Goal: Task Accomplishment & Management: Use online tool/utility

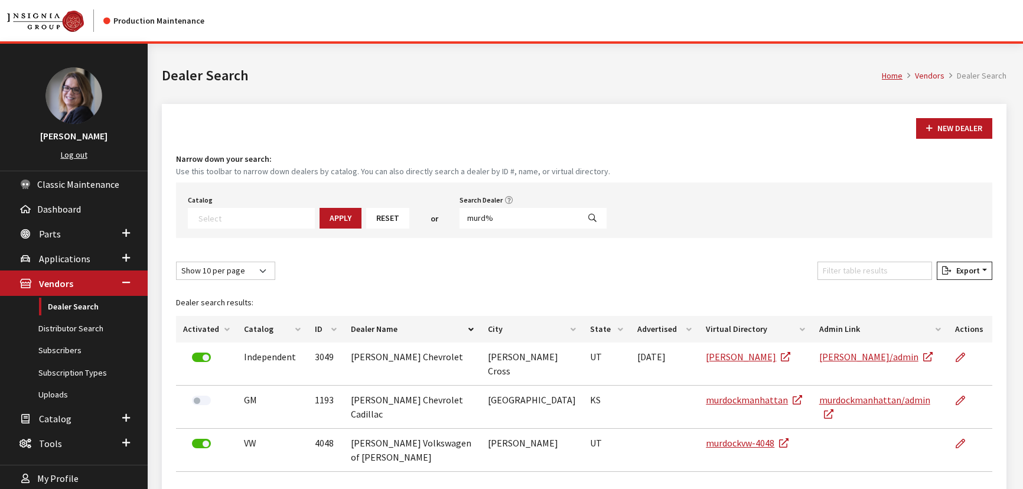
select select
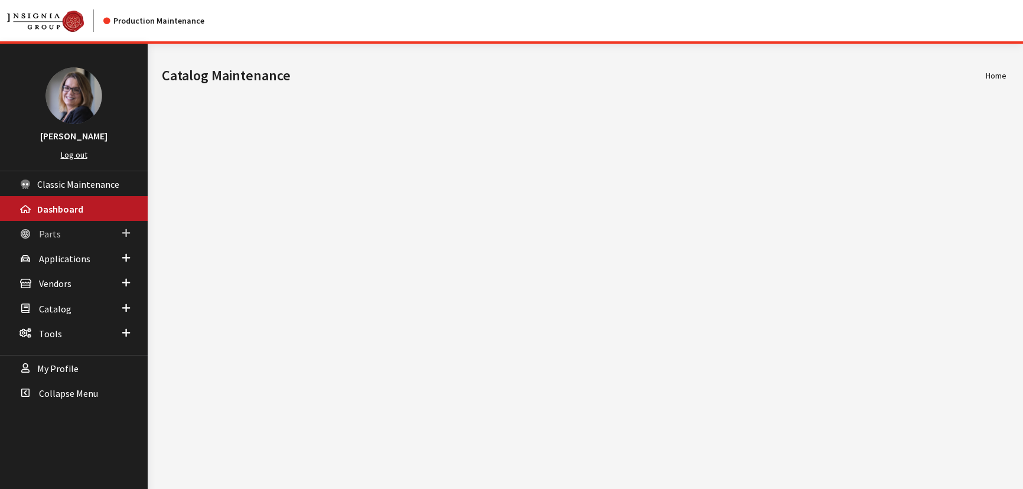
click at [127, 233] on span at bounding box center [126, 233] width 8 height 15
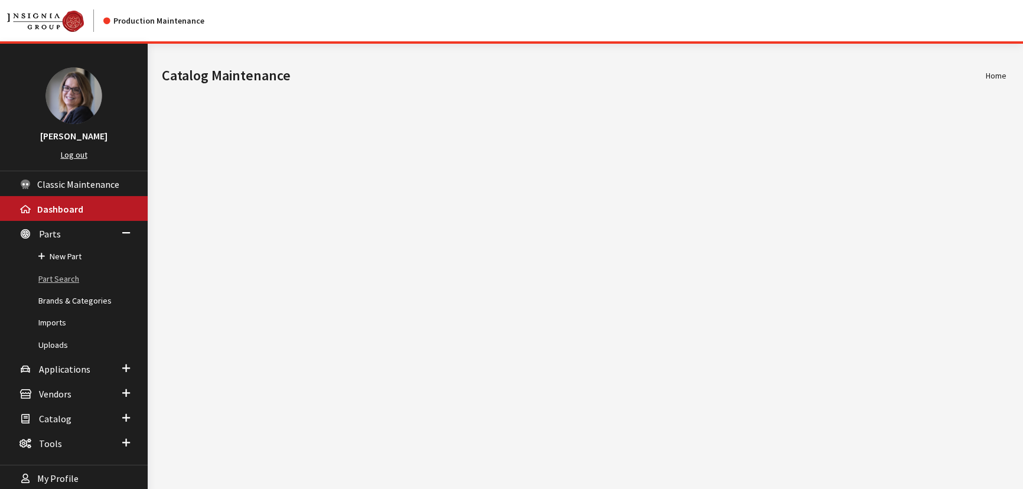
click at [66, 274] on link "Part Search" at bounding box center [74, 279] width 148 height 22
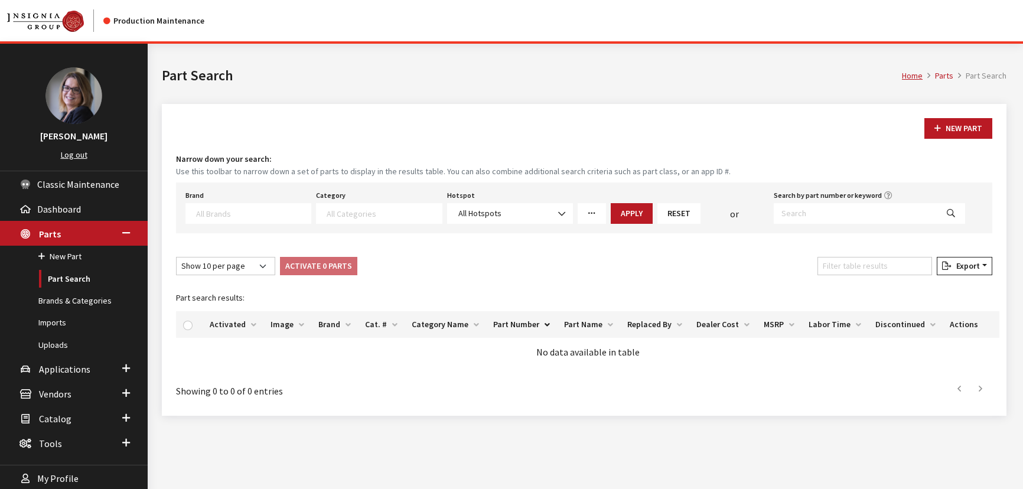
select select
click at [224, 213] on textarea "Search" at bounding box center [253, 213] width 115 height 11
type textarea "ki"
select select "58"
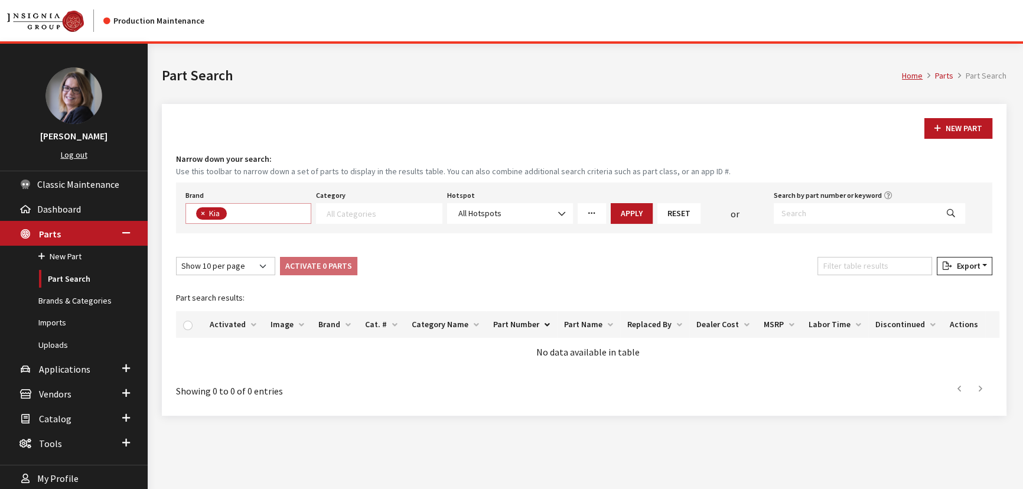
scroll to position [151, 0]
click at [351, 204] on span at bounding box center [379, 213] width 126 height 21
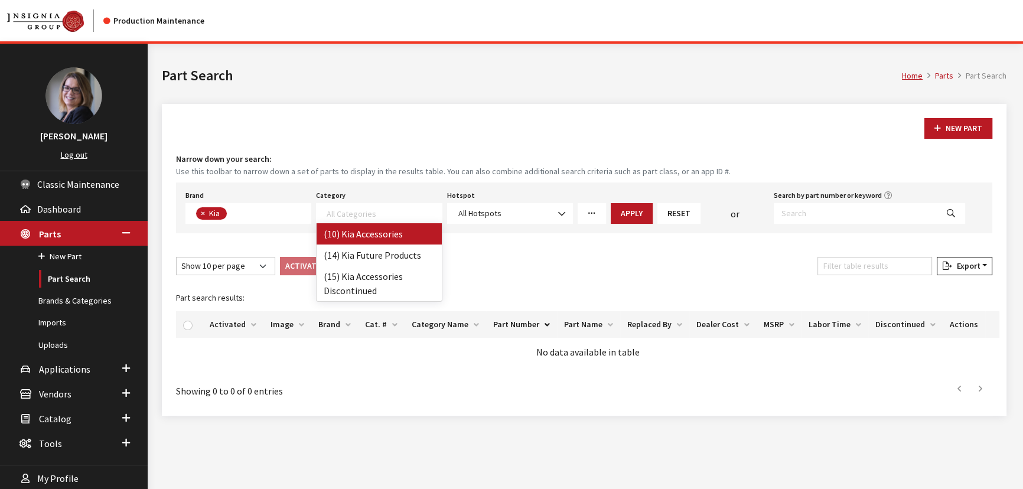
select select "238"
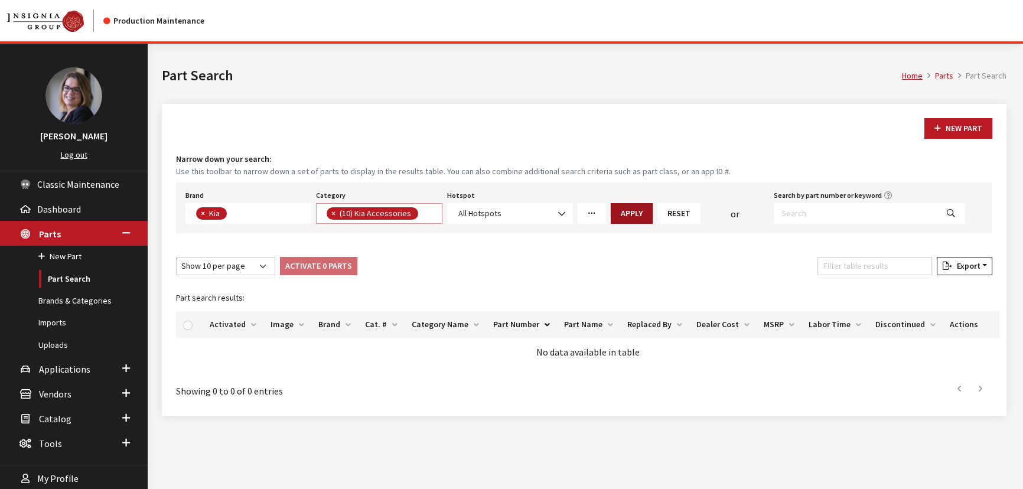
click at [631, 212] on button "Apply" at bounding box center [632, 213] width 42 height 21
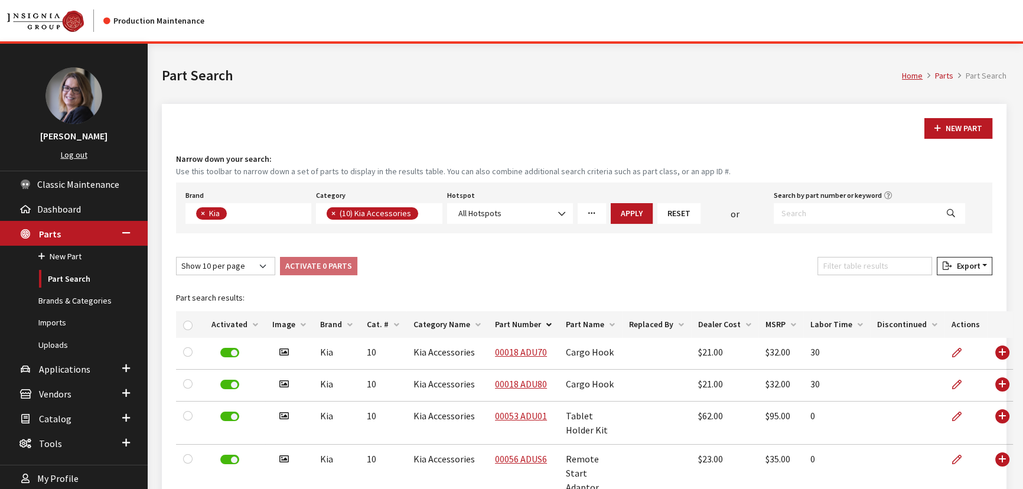
click at [328, 213] on button "×" at bounding box center [333, 213] width 12 height 12
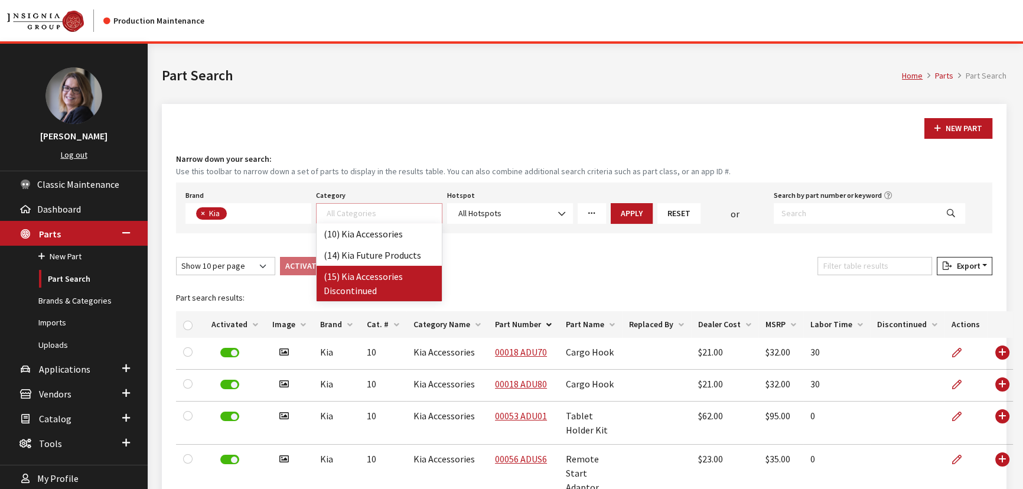
select select "242"
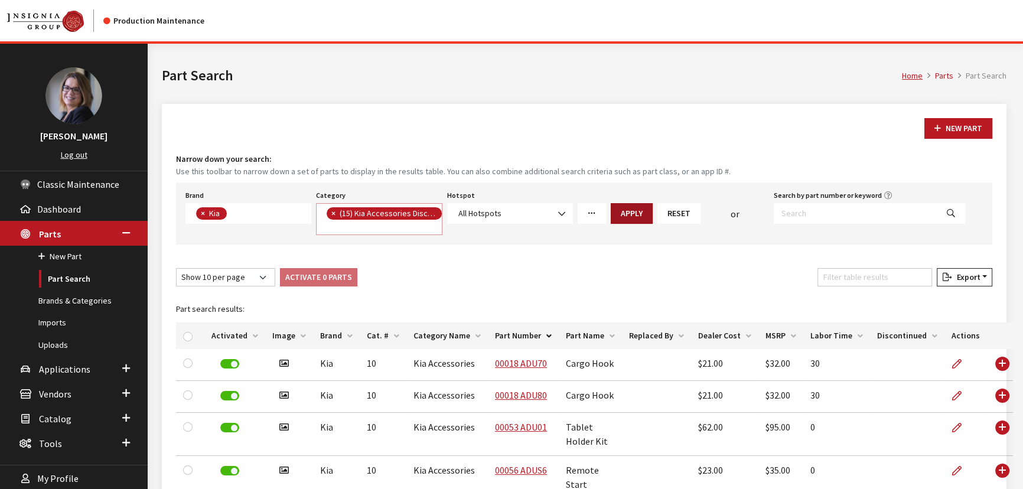
click at [630, 213] on button "Apply" at bounding box center [632, 213] width 42 height 21
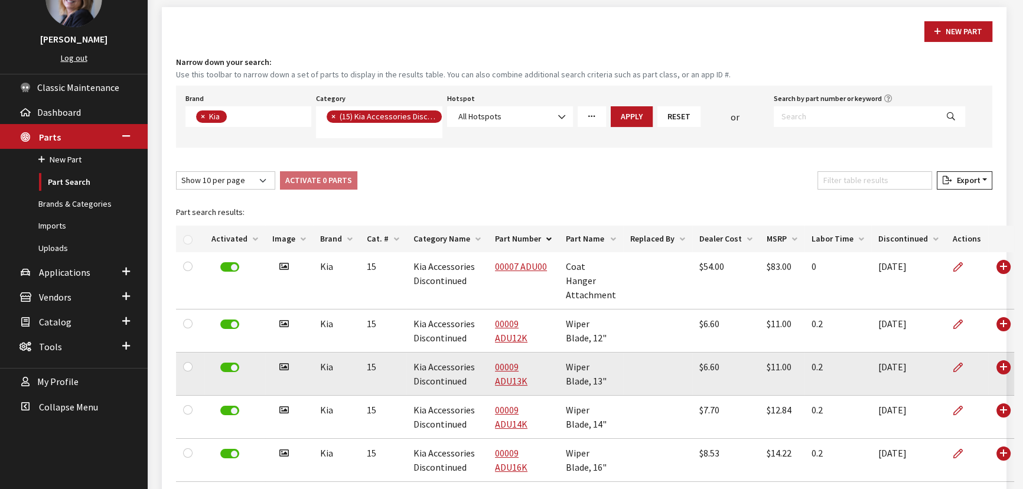
scroll to position [95, 0]
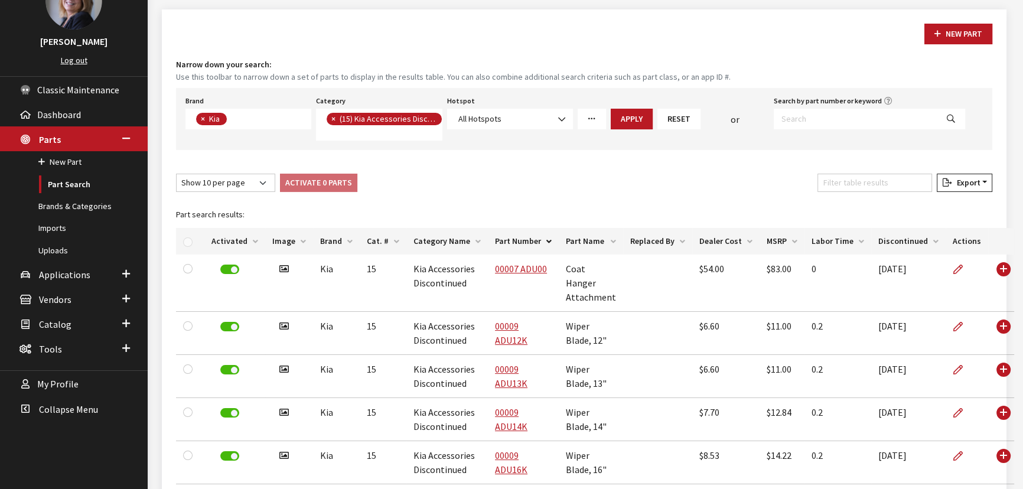
click at [916, 239] on th "Discontinued" at bounding box center [909, 241] width 74 height 27
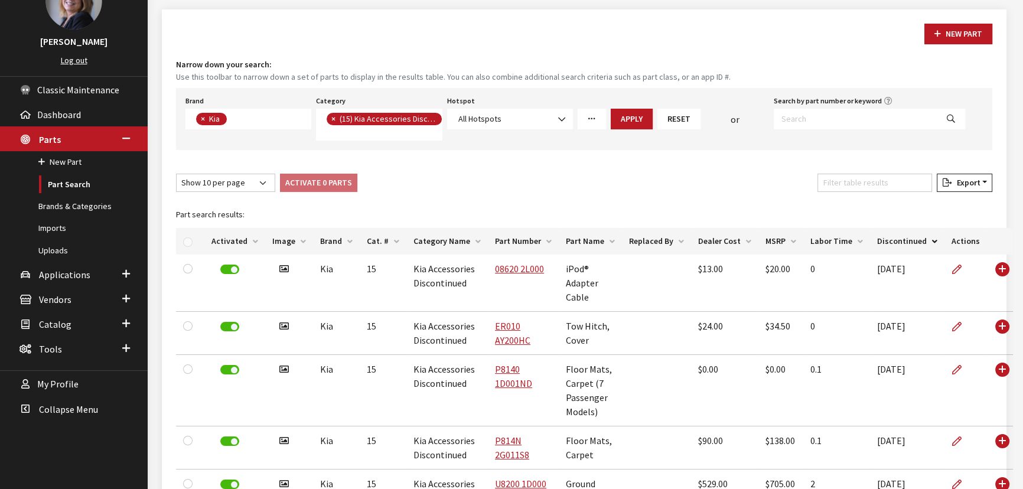
click at [913, 239] on th "Discontinued" at bounding box center [907, 241] width 74 height 27
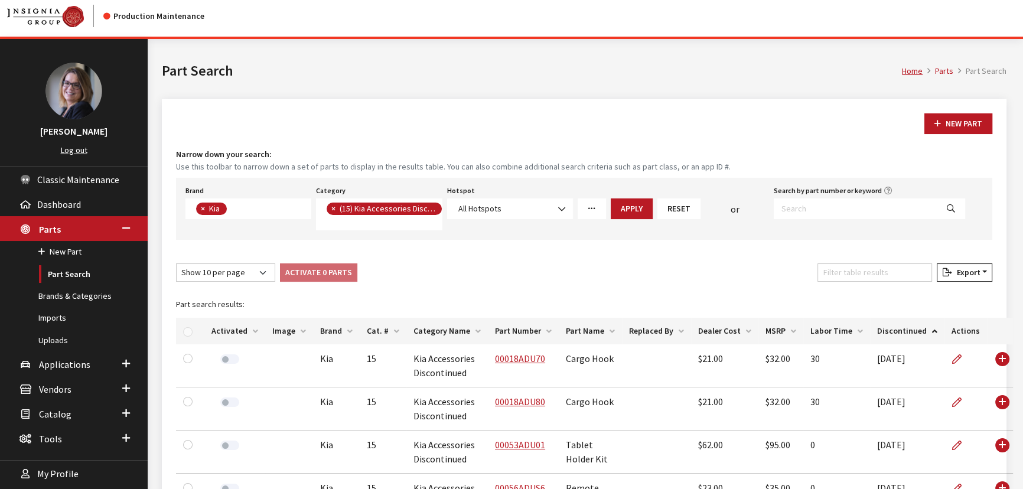
scroll to position [0, 0]
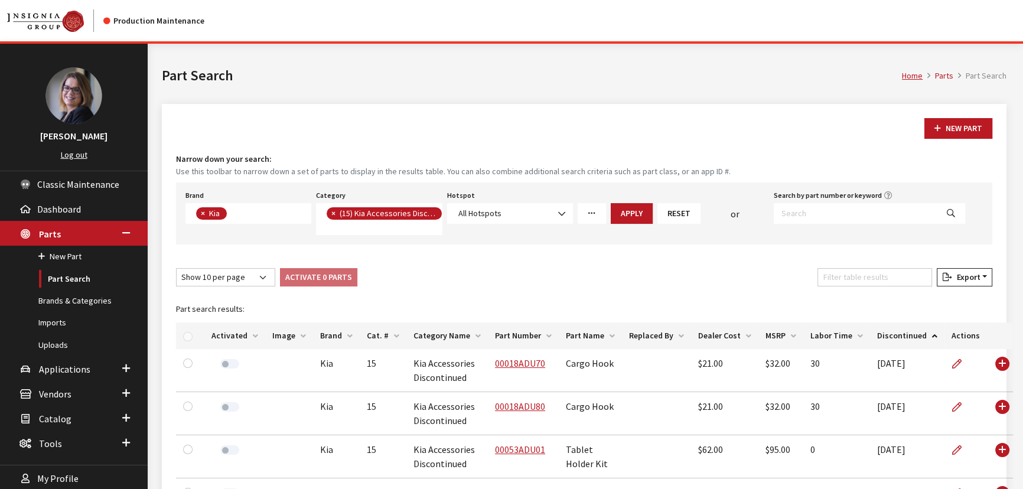
click at [190, 336] on div at bounding box center [190, 336] width 14 height 12
click at [188, 336] on div at bounding box center [190, 336] width 14 height 12
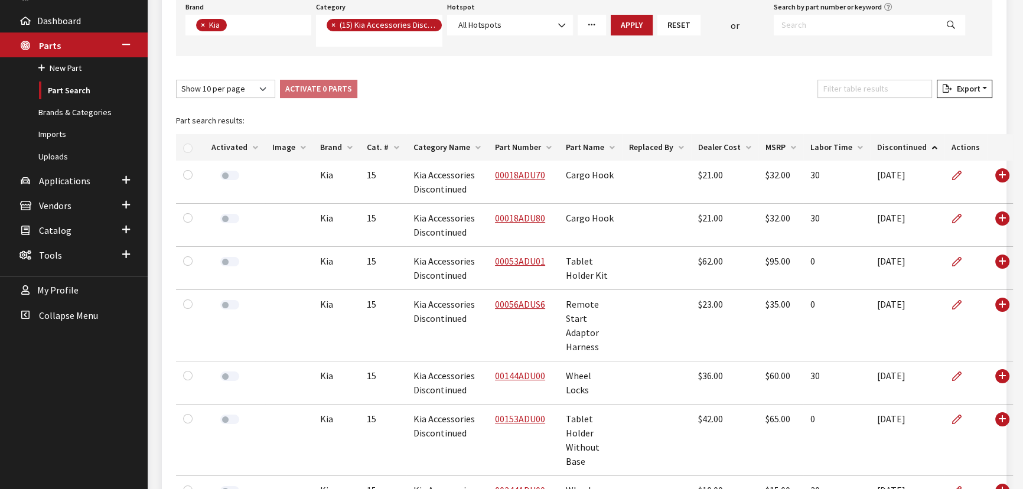
scroll to position [214, 0]
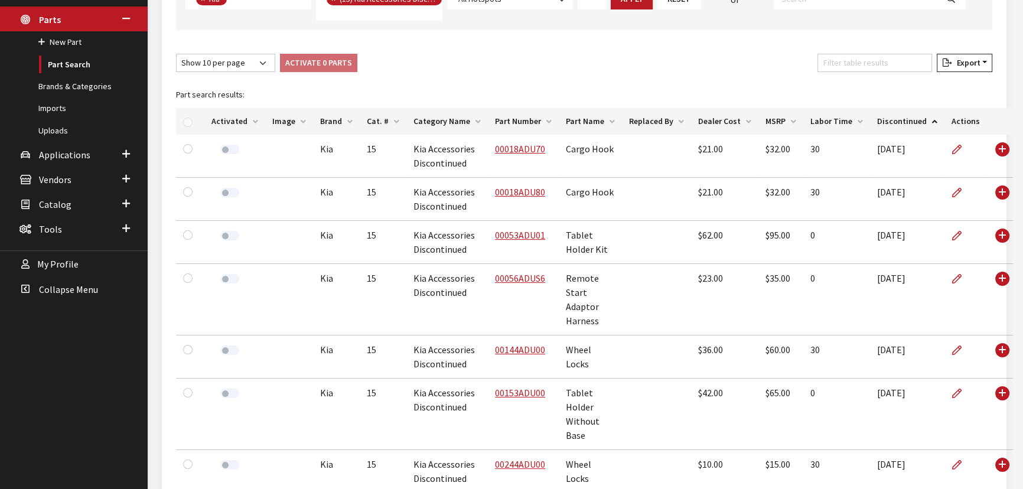
click at [187, 118] on div at bounding box center [190, 121] width 14 height 12
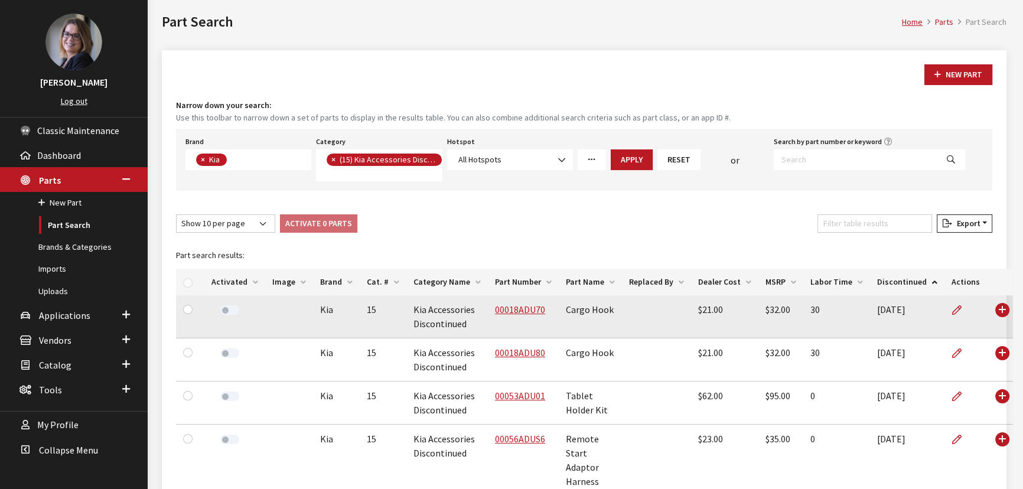
scroll to position [53, 0]
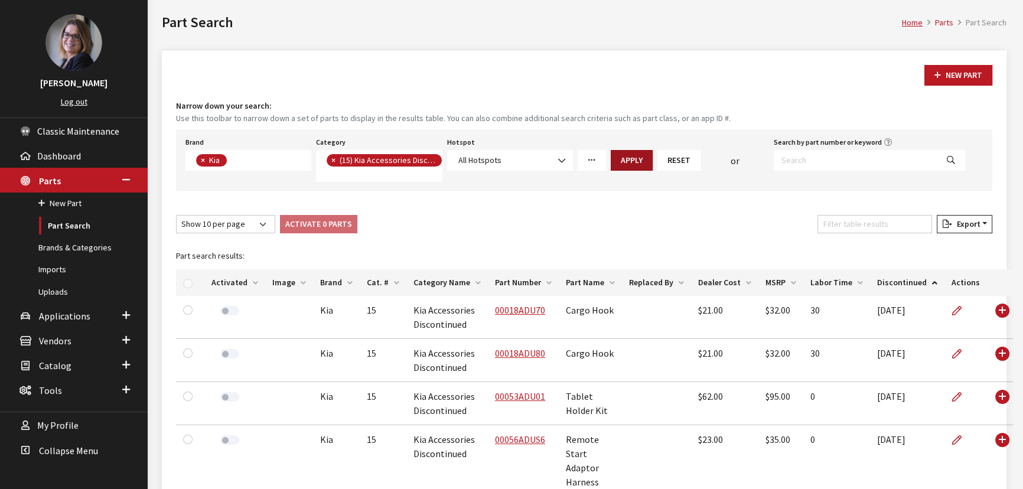
click at [633, 151] on button "Apply" at bounding box center [632, 160] width 42 height 21
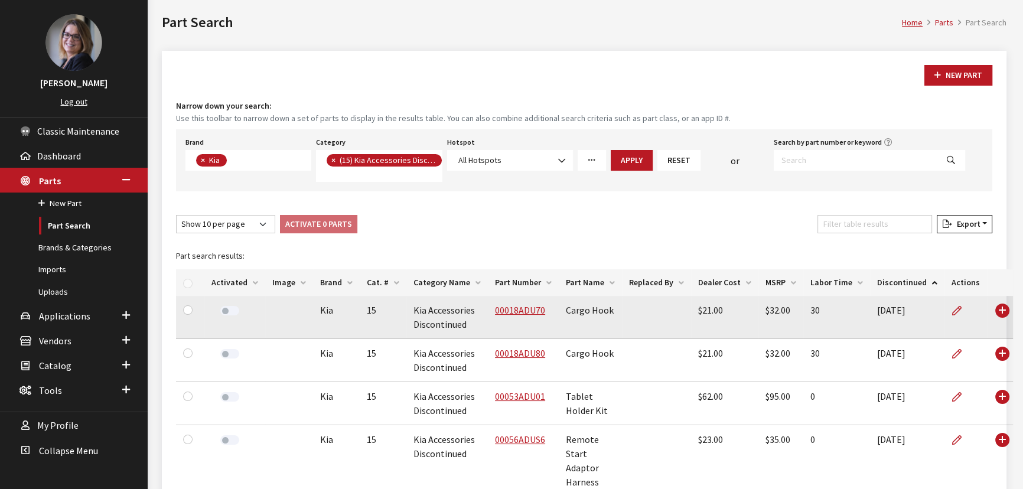
click at [987, 307] on td "Use Enter key to show more/less" at bounding box center [1000, 317] width 26 height 43
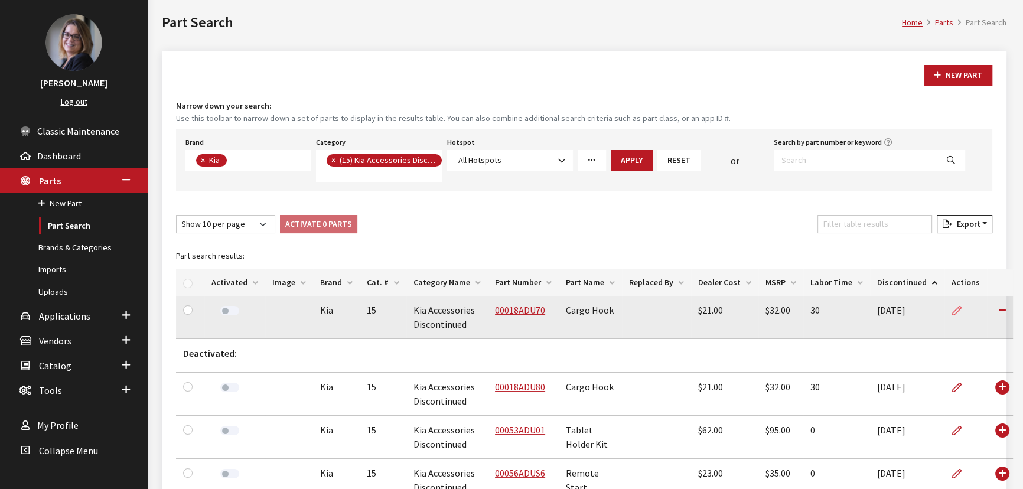
click at [952, 307] on icon at bounding box center [956, 311] width 9 height 9
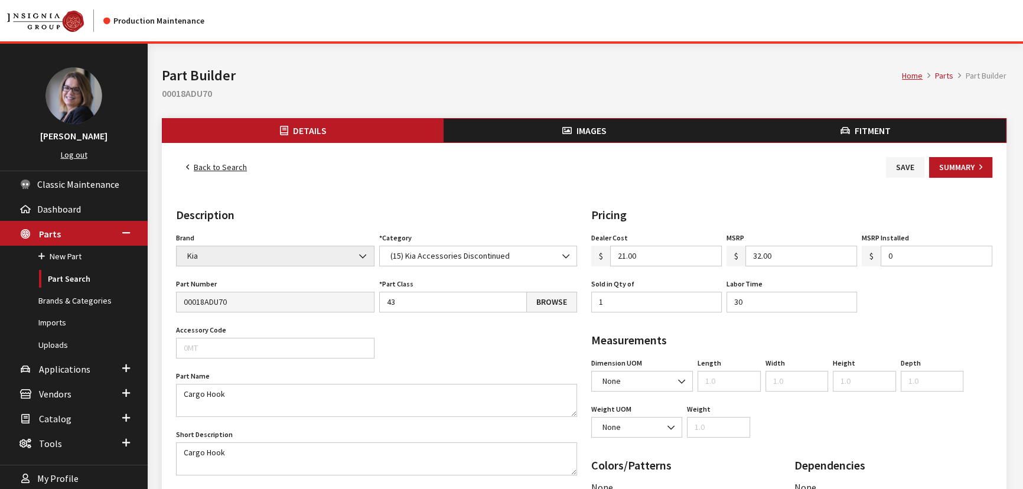
click at [203, 167] on link "Back to Search" at bounding box center [216, 167] width 81 height 21
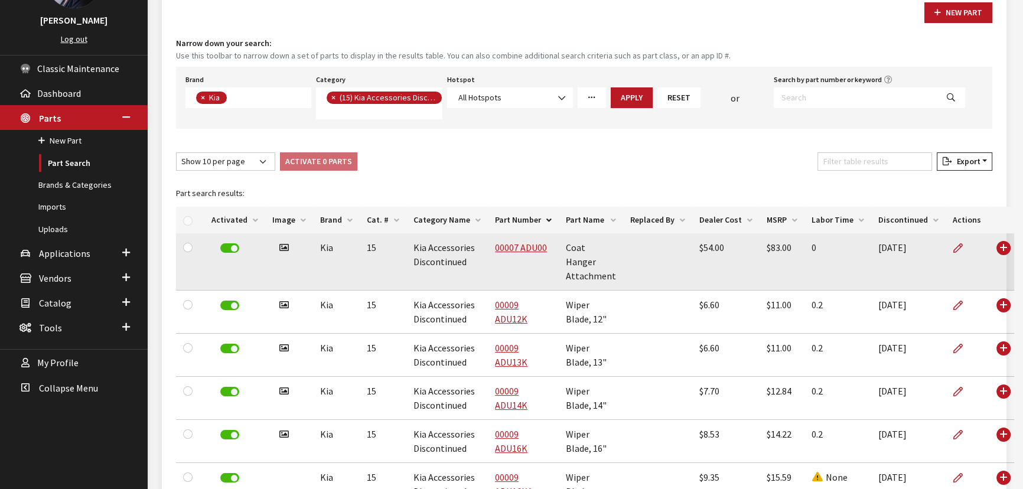
scroll to position [97, 0]
